Goal: Task Accomplishment & Management: Use online tool/utility

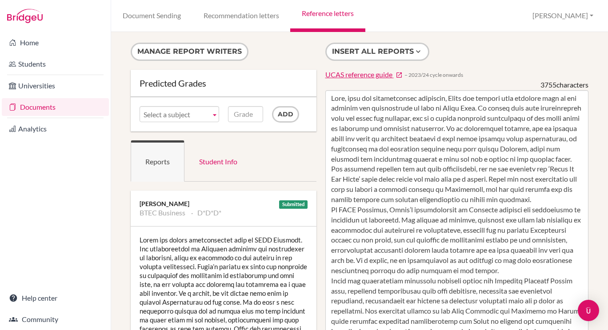
click at [336, 12] on link "Reference letters" at bounding box center [327, 16] width 75 height 32
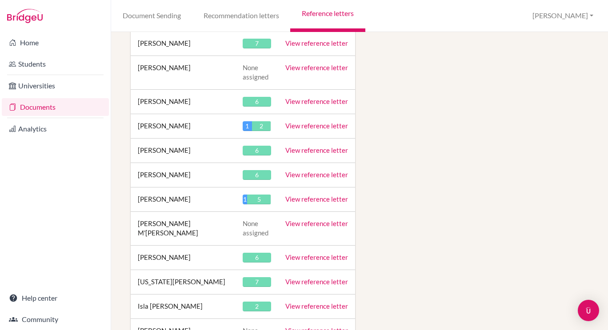
scroll to position [12408, 0]
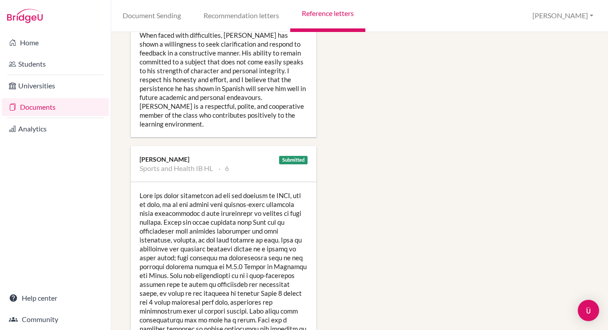
scroll to position [1308, 0]
